Goal: Navigation & Orientation: Go to known website

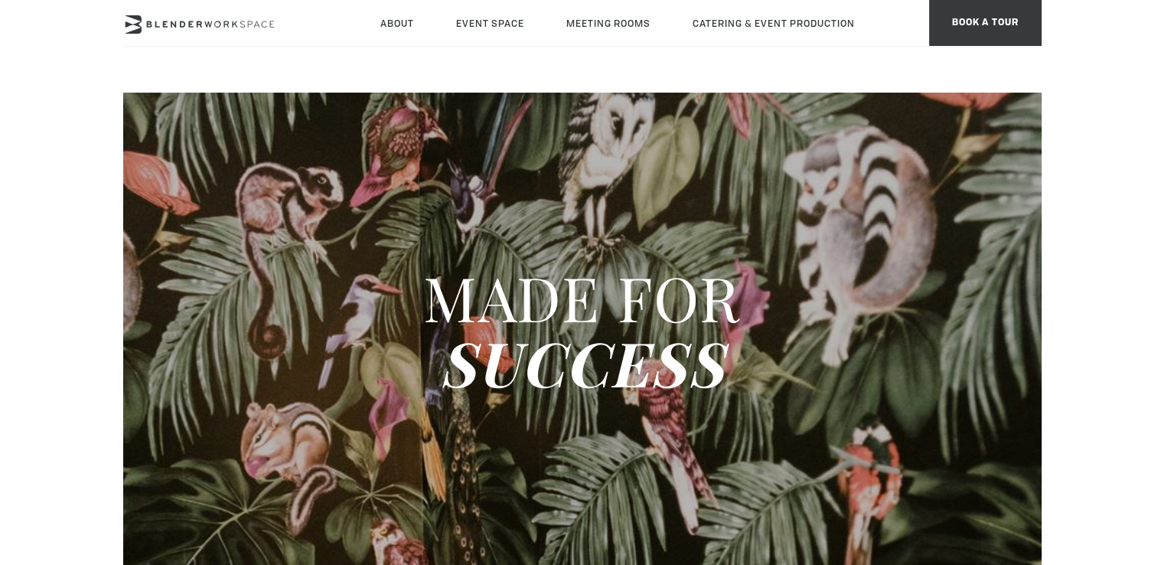
type div "[DATE]"
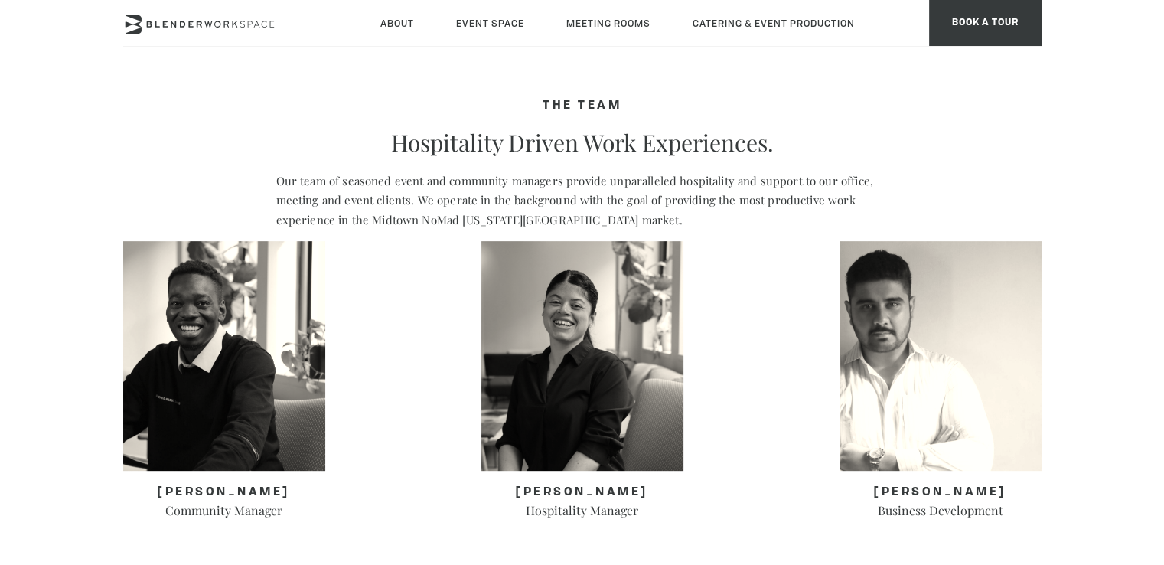
scroll to position [689, 0]
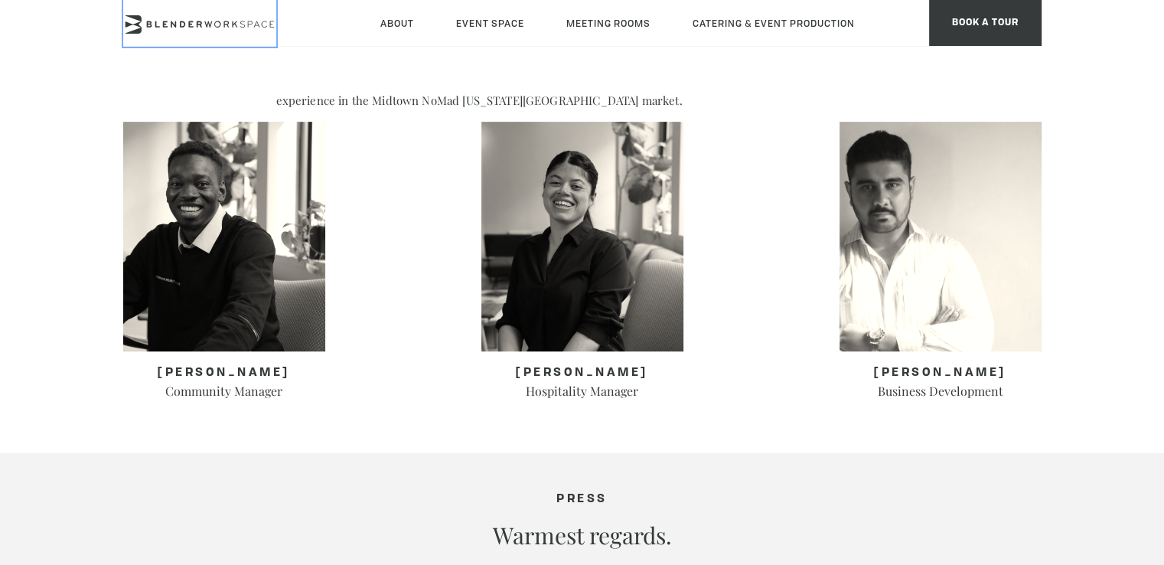
click at [198, 23] on icon at bounding box center [199, 24] width 153 height 18
